Goal: Task Accomplishment & Management: Use online tool/utility

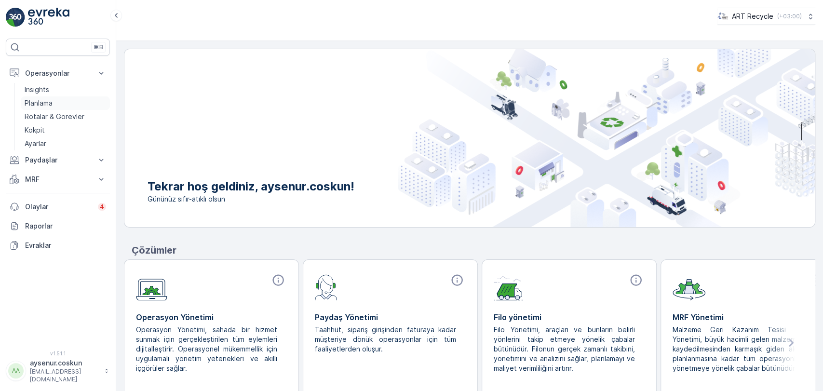
drag, startPoint x: 45, startPoint y: 113, endPoint x: 77, endPoint y: 104, distance: 33.1
click at [45, 113] on p "Rotalar & Görevler" at bounding box center [55, 117] width 60 height 10
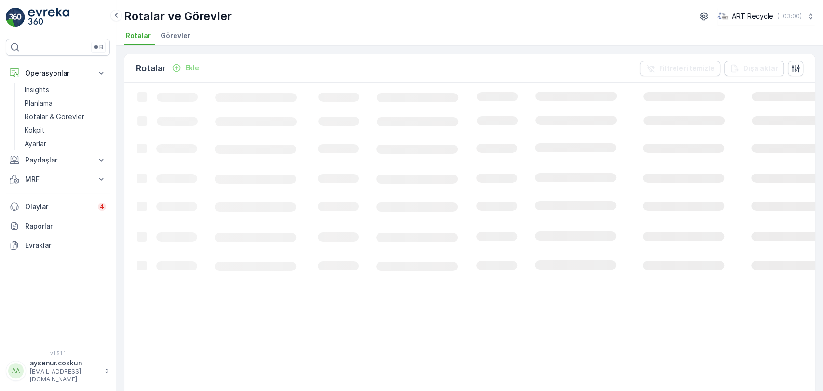
click at [173, 36] on span "Görevler" at bounding box center [175, 36] width 30 height 10
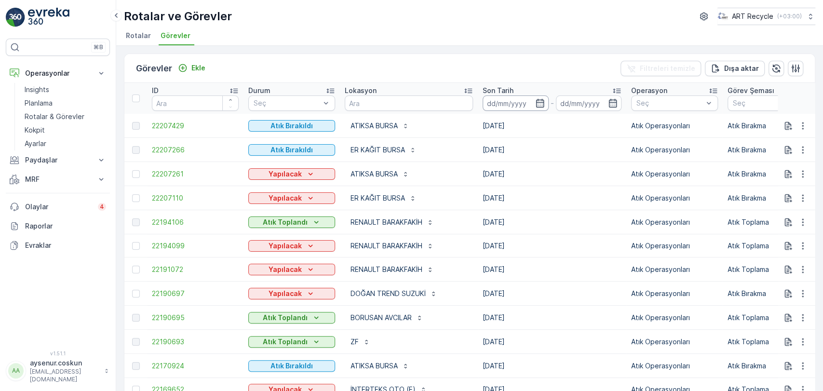
click at [530, 102] on input at bounding box center [515, 102] width 66 height 15
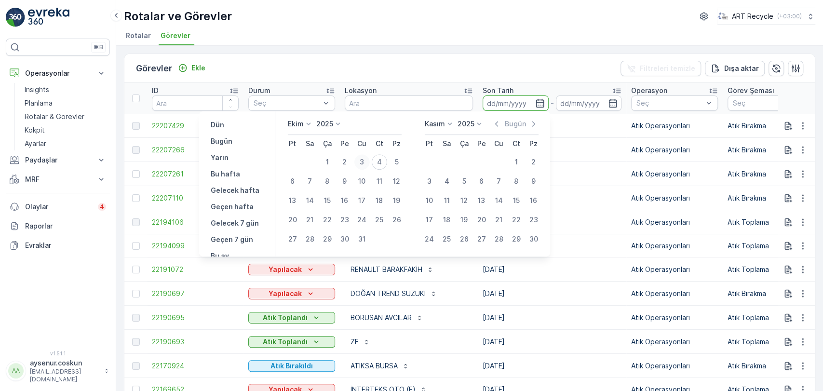
click at [358, 162] on div "3" at bounding box center [361, 161] width 15 height 15
type input "[DATE]"
click at [358, 162] on div "3" at bounding box center [361, 161] width 15 height 15
type input "[DATE]"
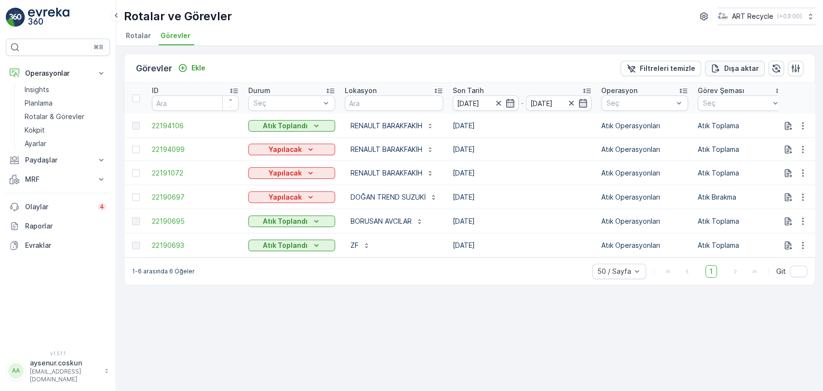
click at [744, 66] on p "Dışa aktar" at bounding box center [741, 69] width 35 height 10
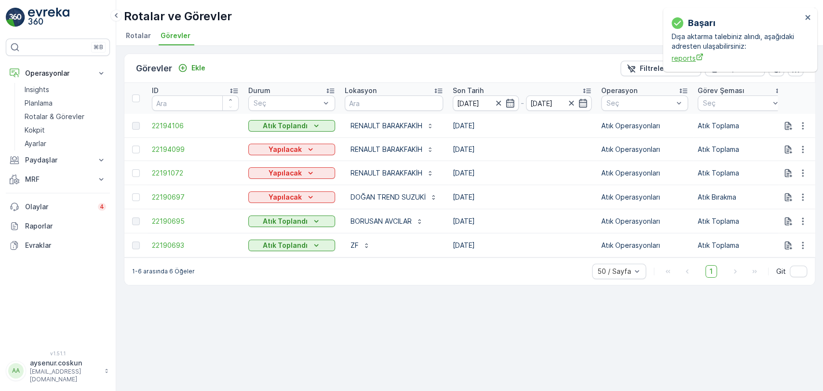
click at [677, 56] on span "reports" at bounding box center [736, 58] width 130 height 10
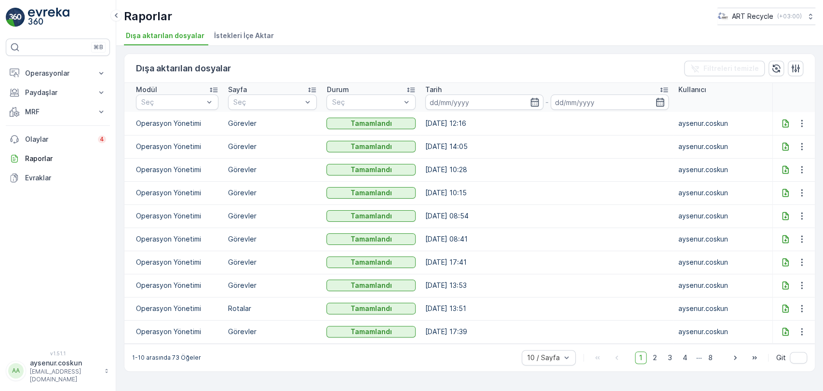
click at [782, 122] on icon at bounding box center [785, 124] width 10 height 10
click at [71, 75] on p "Operasyonlar" at bounding box center [58, 73] width 66 height 10
click at [68, 87] on link "Insights" at bounding box center [65, 89] width 89 height 13
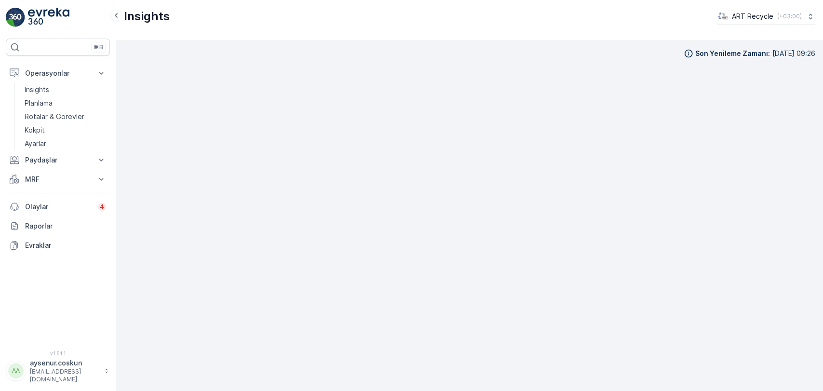
scroll to position [11, 0]
